Goal: Information Seeking & Learning: Learn about a topic

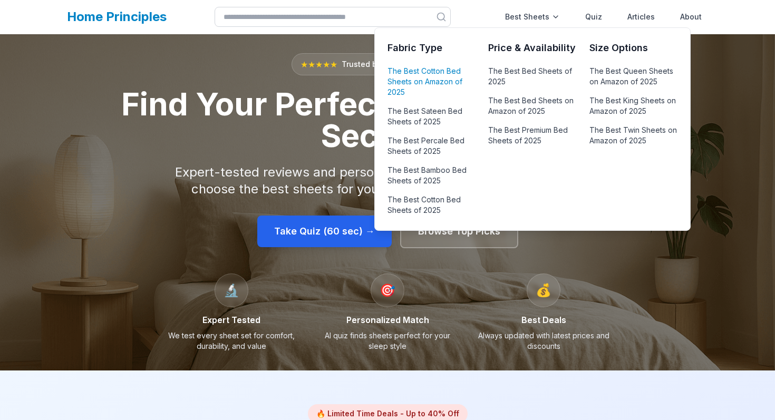
click at [424, 88] on link "The Best Cotton Bed Sheets on Amazon of 2025" at bounding box center [432, 82] width 88 height 36
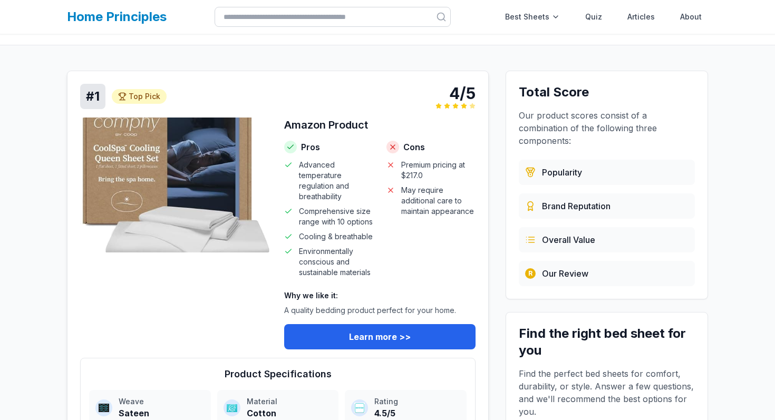
scroll to position [117, 0]
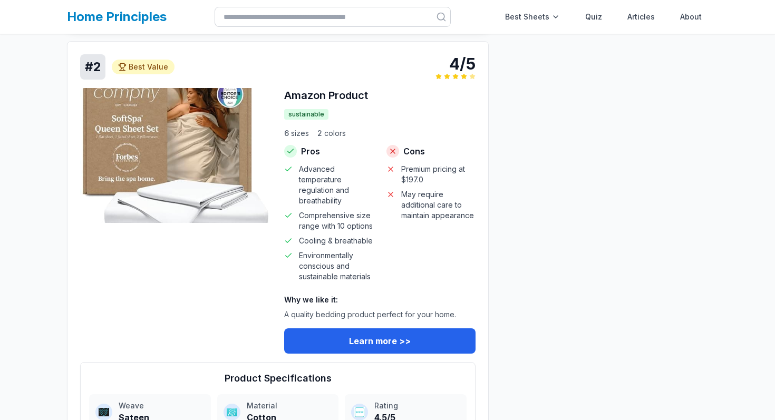
scroll to position [603, 0]
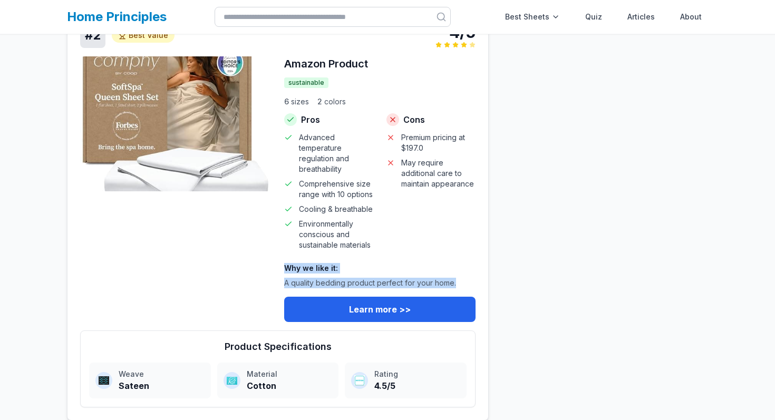
drag, startPoint x: 458, startPoint y: 283, endPoint x: 282, endPoint y: 270, distance: 177.1
click at [282, 270] on div "Amazon Product sustainable 6 size s 2 color s Pros Advanced temperature regulat…" at bounding box center [277, 189] width 395 height 266
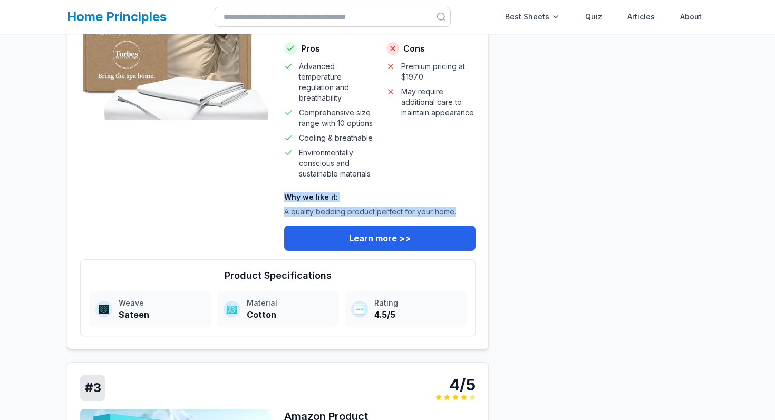
scroll to position [691, 0]
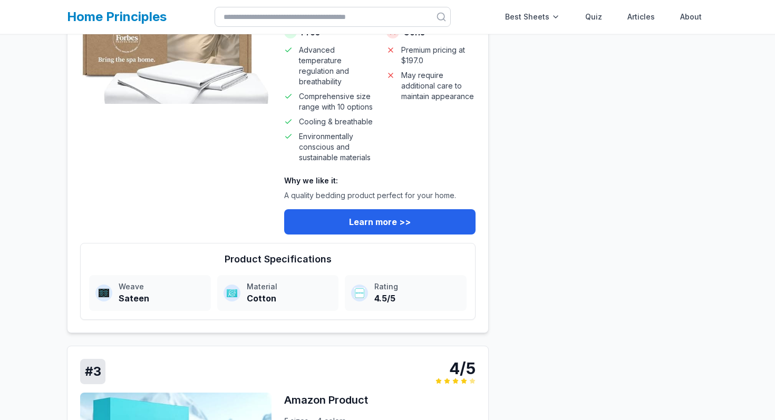
click at [379, 149] on div "Pros Advanced temperature regulation and breathability Comprehensive size range…" at bounding box center [379, 94] width 191 height 137
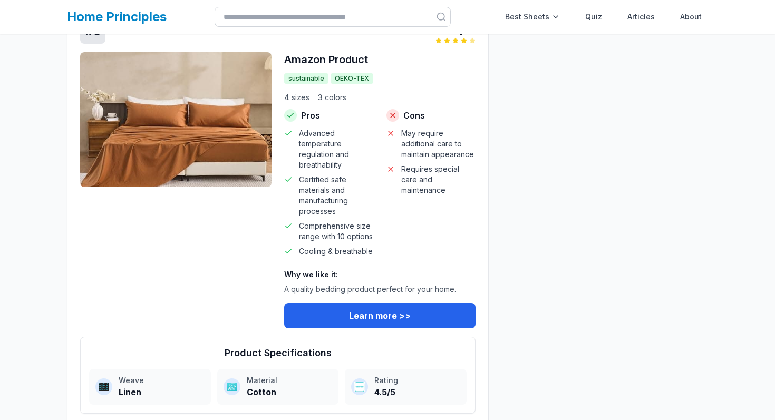
scroll to position [1901, 0]
